Goal: Information Seeking & Learning: Learn about a topic

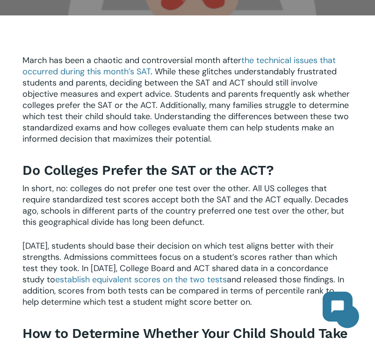
scroll to position [191, 0]
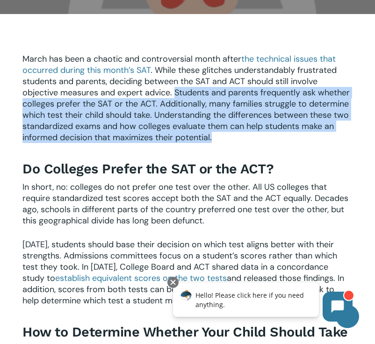
drag, startPoint x: 221, startPoint y: 160, endPoint x: 176, endPoint y: 110, distance: 67.3
click at [176, 110] on p "March has been a chaotic and controversial month after the technical issues tha…" at bounding box center [187, 104] width 330 height 102
copy span "Students and parents frequently ask whether colleges prefer the SAT or the ACT.…"
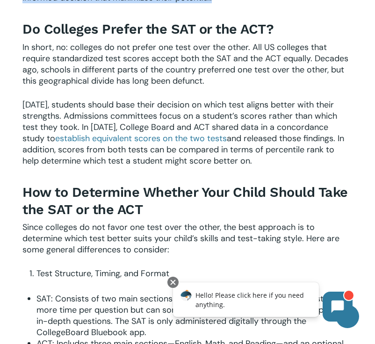
scroll to position [332, 0]
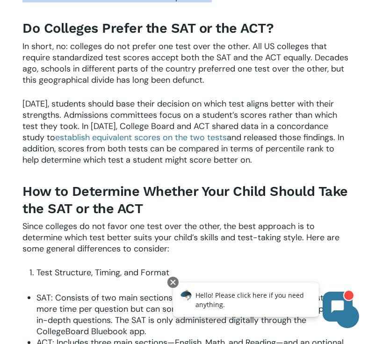
drag, startPoint x: 255, startPoint y: 177, endPoint x: 21, endPoint y: 49, distance: 267.5
copy div "Do Colleges Prefer the SAT or the ACT? In short, no: colleges do not prefer one…"
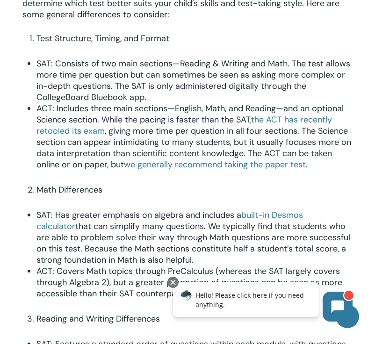
scroll to position [567, 0]
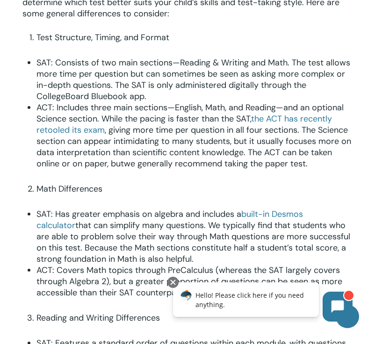
click at [243, 169] on span "we generally recommend taking the paper test" at bounding box center [215, 163] width 182 height 11
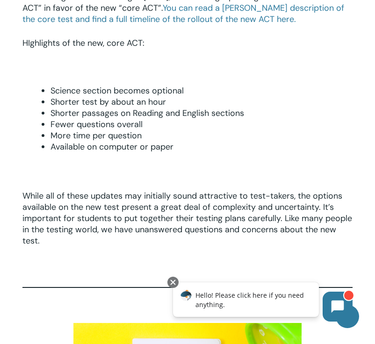
scroll to position [286, 0]
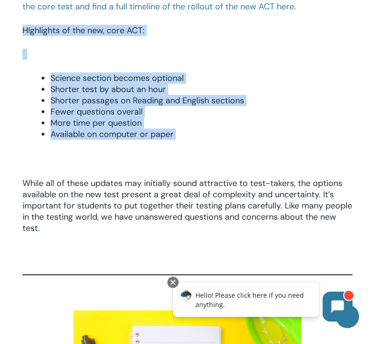
drag, startPoint x: 187, startPoint y: 146, endPoint x: 22, endPoint y: 28, distance: 203.1
copy div "HIghlights of the new, core ACT: Science section becomes optional Shorter test …"
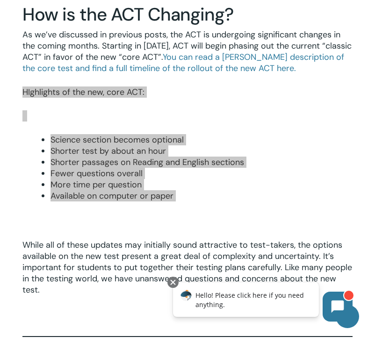
scroll to position [206, 0]
